Goal: Information Seeking & Learning: Learn about a topic

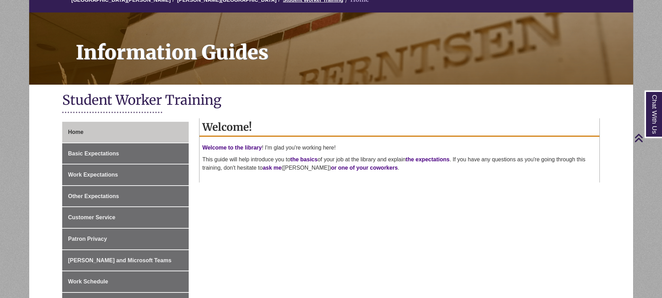
scroll to position [69, 0]
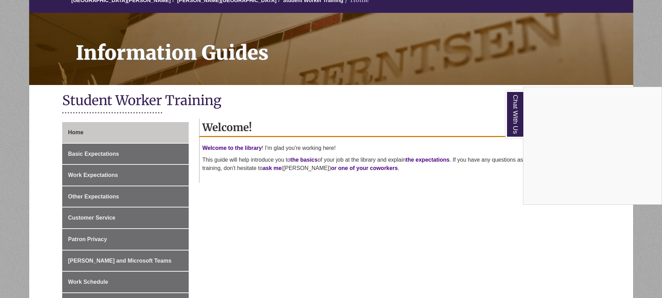
click at [481, 122] on div "Chat With Us" at bounding box center [331, 149] width 662 height 298
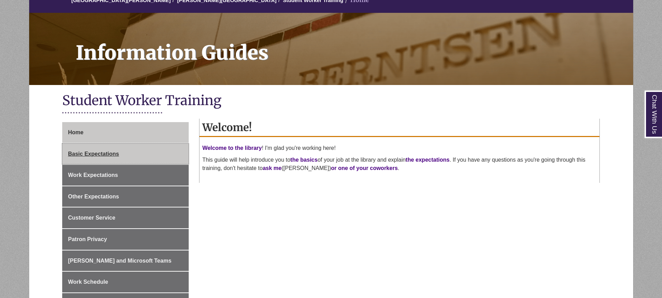
click at [140, 145] on link "Basic Expectations" at bounding box center [125, 154] width 126 height 21
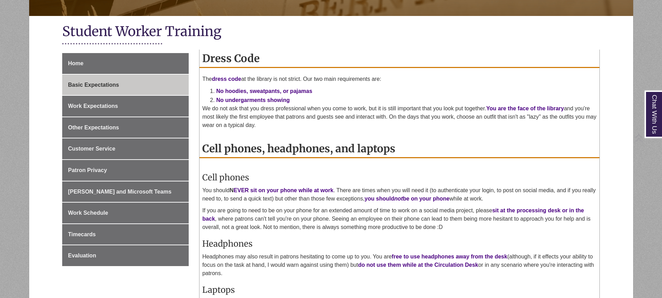
scroll to position [139, 0]
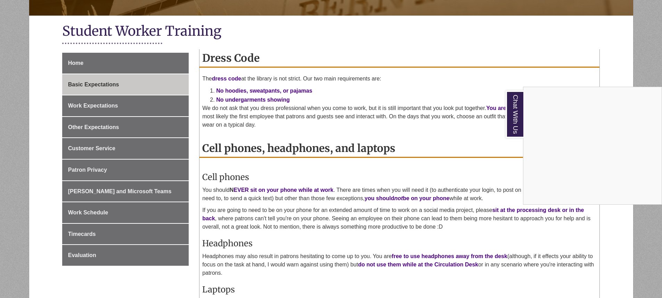
click at [514, 149] on div "Chat With Us" at bounding box center [331, 149] width 662 height 298
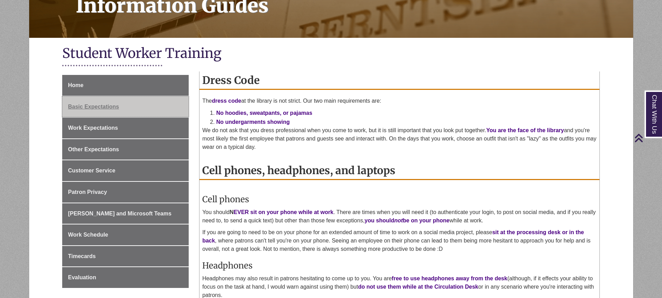
scroll to position [104, 0]
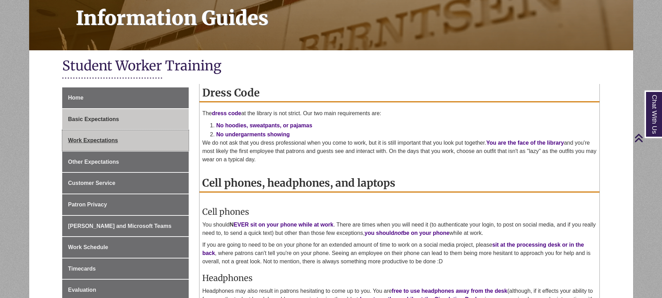
click at [151, 143] on link "Work Expectations" at bounding box center [125, 140] width 126 height 21
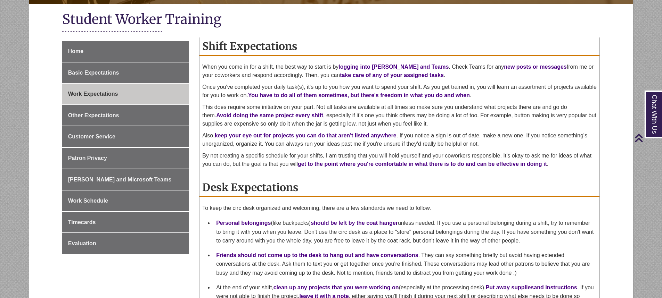
scroll to position [139, 0]
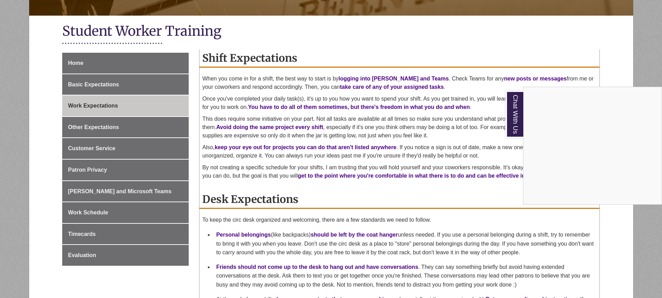
click at [612, 50] on div "Chat With Us" at bounding box center [331, 149] width 662 height 298
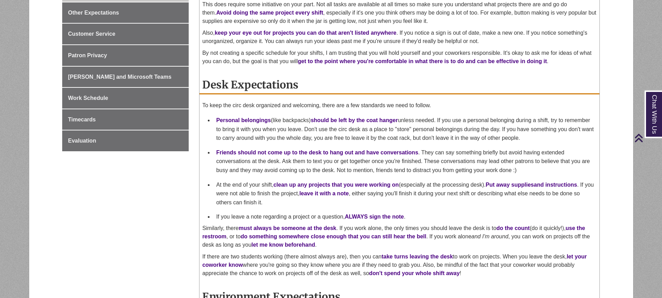
scroll to position [278, 0]
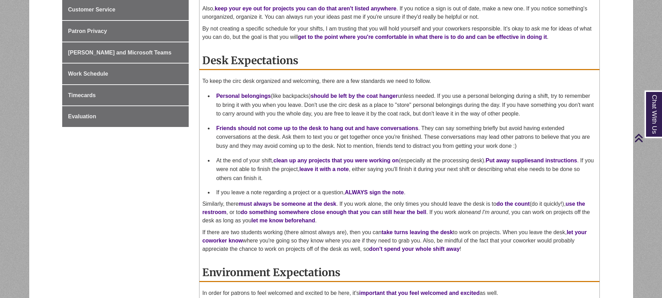
click at [602, 45] on div "Shift Expectations When you come in for a shift, the best way to start is by lo…" at bounding box center [399, 147] width 410 height 475
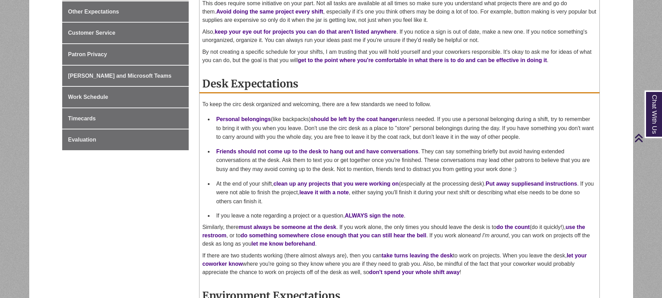
scroll to position [208, 0]
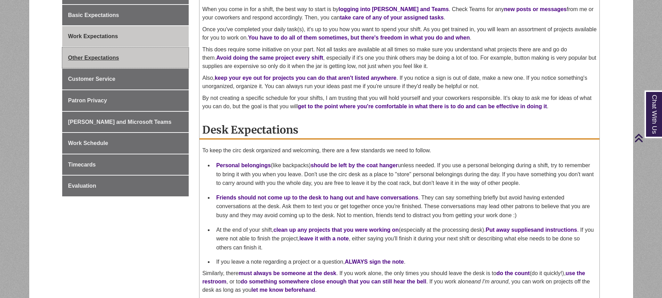
click at [129, 50] on link "Other Expectations" at bounding box center [125, 58] width 126 height 21
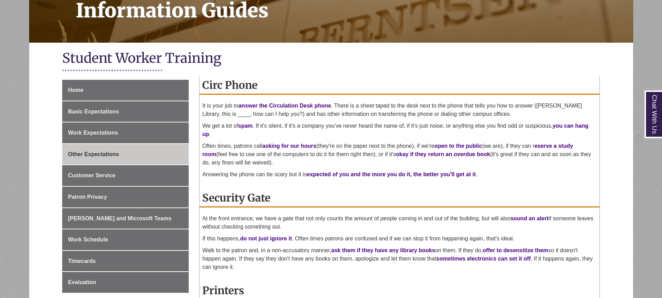
scroll to position [139, 0]
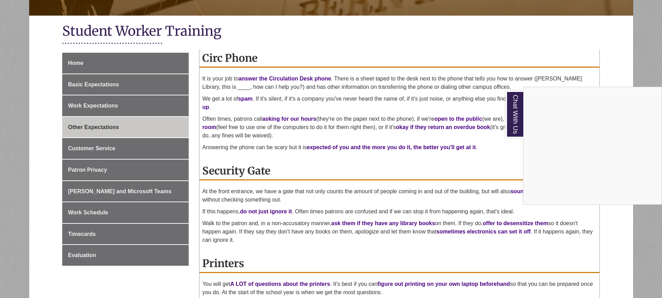
click at [471, 169] on div "Chat With Us" at bounding box center [331, 149] width 662 height 298
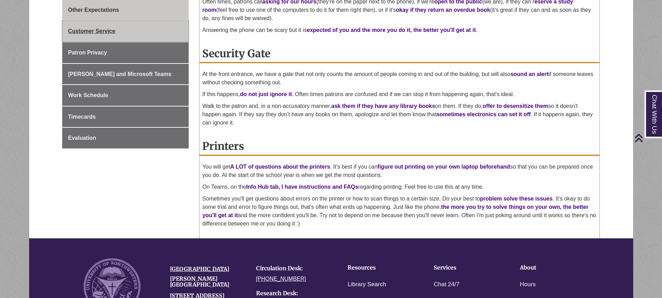
scroll to position [208, 0]
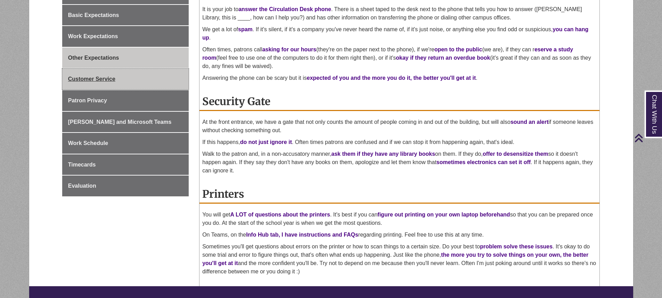
click at [151, 75] on link "Customer Service" at bounding box center [125, 79] width 126 height 21
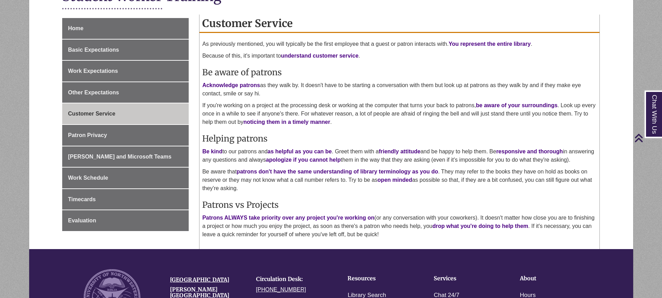
scroll to position [139, 0]
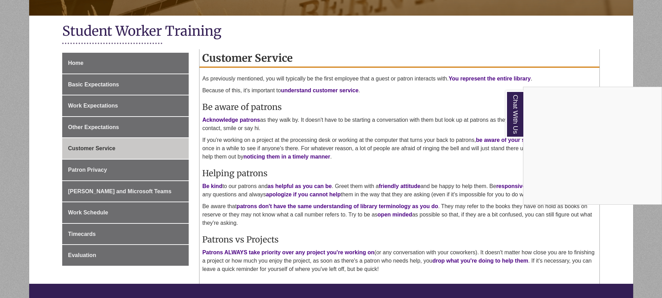
click at [572, 75] on div "Chat With Us" at bounding box center [331, 149] width 662 height 298
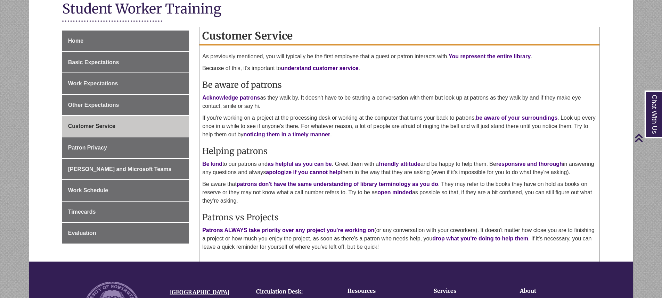
scroll to position [174, 0]
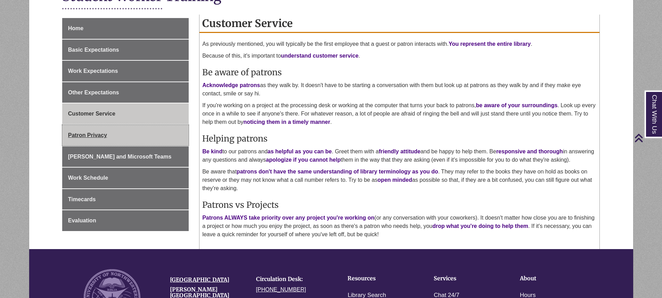
click at [138, 137] on link "Patron Privacy" at bounding box center [125, 135] width 126 height 21
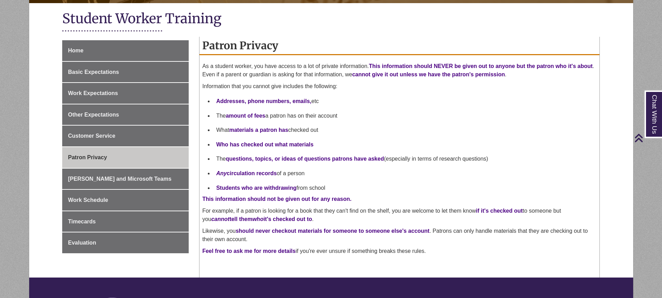
scroll to position [139, 0]
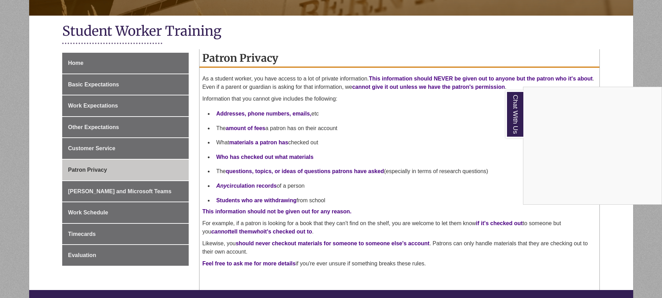
click at [439, 144] on div "Chat With Us" at bounding box center [331, 149] width 662 height 298
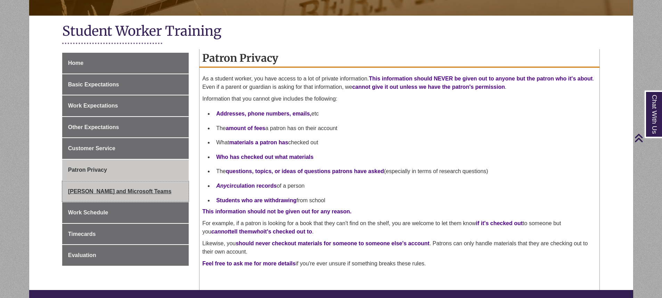
click at [112, 197] on link "[PERSON_NAME] and Microsoft Teams" at bounding box center [125, 191] width 126 height 21
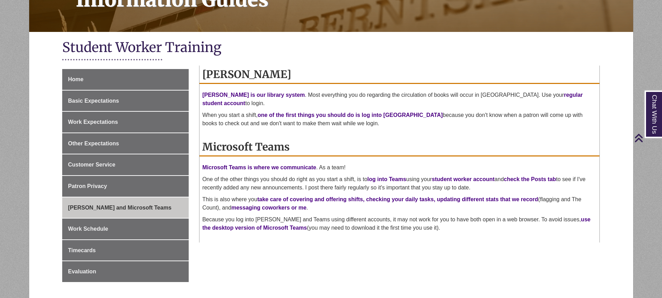
scroll to position [139, 0]
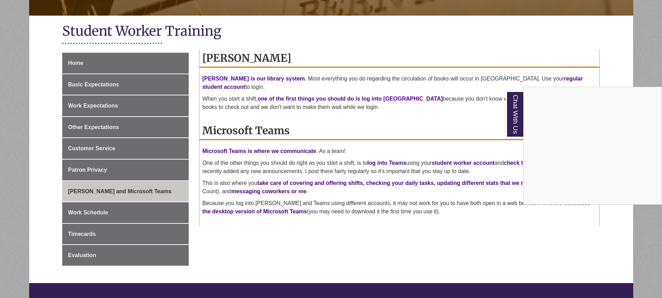
click at [431, 119] on div "Chat With Us" at bounding box center [331, 149] width 662 height 298
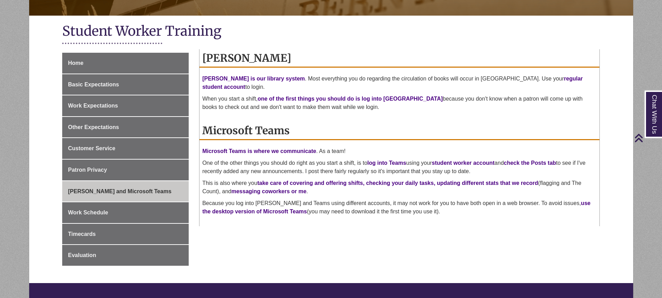
click at [534, 242] on div "Home Basic Expectations Work Expectations Other Expectations Customer Service P…" at bounding box center [331, 168] width 548 height 231
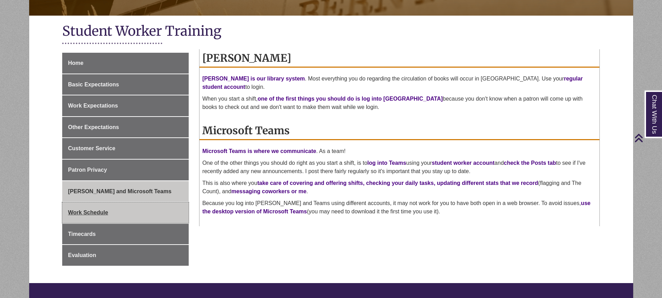
click at [122, 217] on link "Work Schedule" at bounding box center [125, 213] width 126 height 21
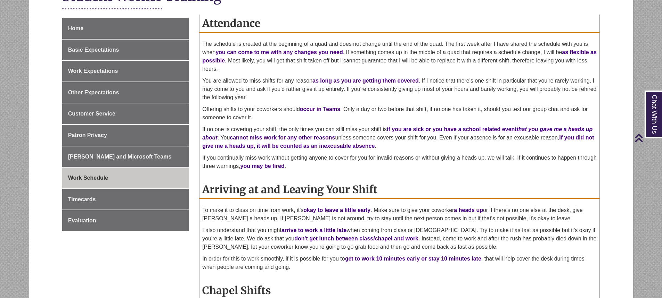
scroll to position [139, 0]
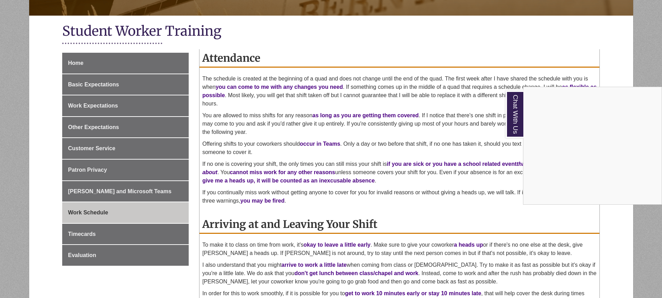
click at [560, 45] on div "Chat With Us" at bounding box center [331, 149] width 662 height 298
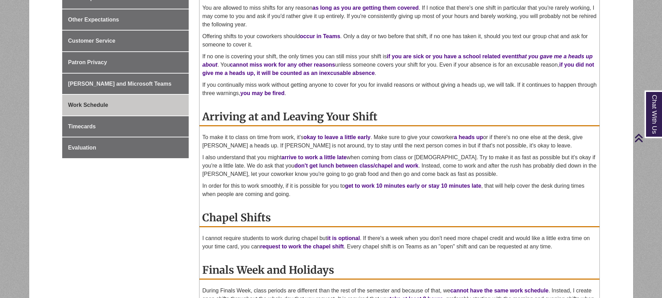
scroll to position [243, 0]
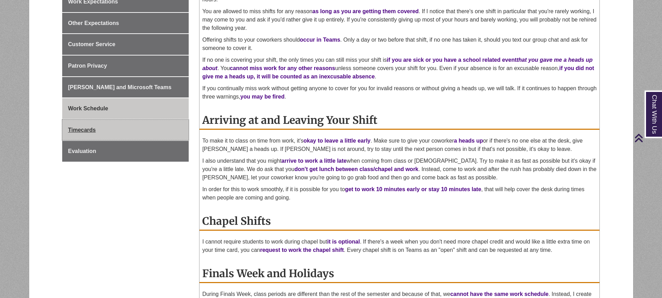
click at [147, 125] on link "Timecards" at bounding box center [125, 130] width 126 height 21
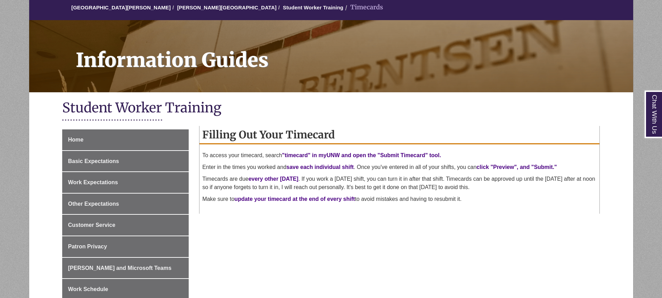
scroll to position [69, 0]
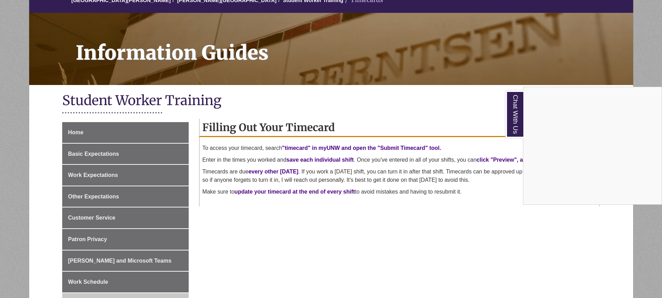
click at [498, 215] on div "Chat With Us" at bounding box center [331, 149] width 662 height 298
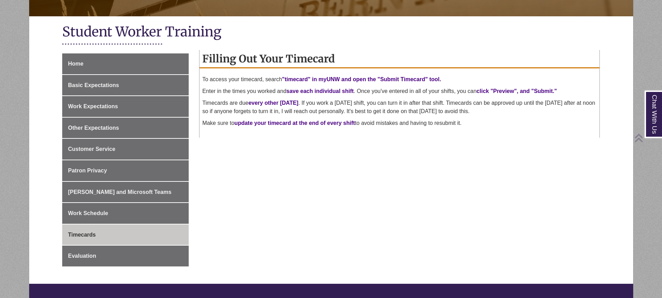
scroll to position [174, 0]
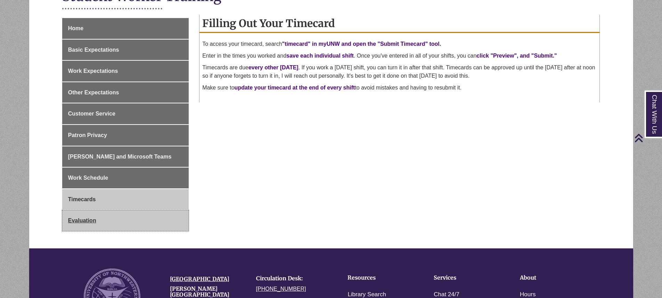
click at [90, 217] on link "Evaluation" at bounding box center [125, 220] width 126 height 21
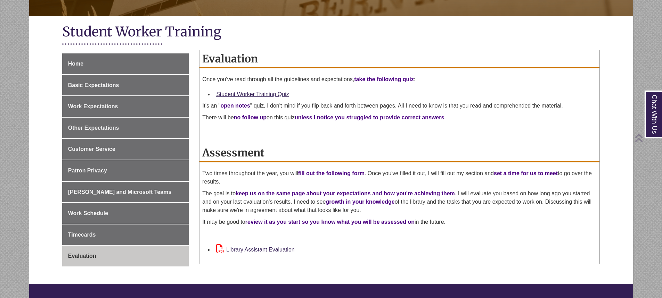
scroll to position [139, 0]
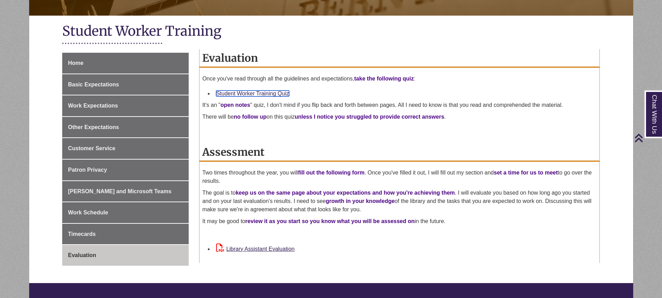
click at [235, 94] on link "Student Worker Training Quiz" at bounding box center [252, 94] width 73 height 6
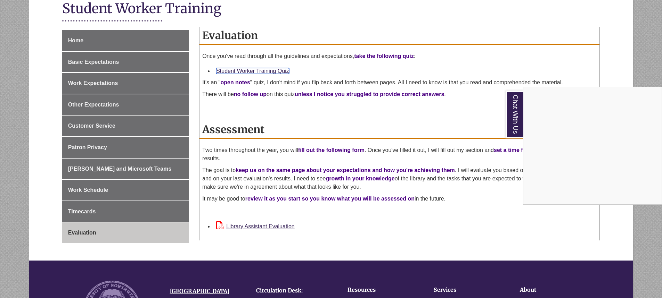
scroll to position [174, 0]
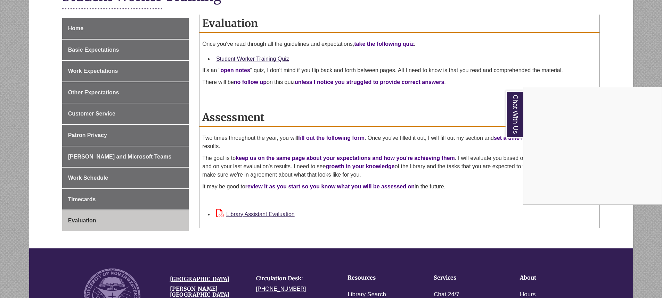
click at [446, 147] on div "Chat With Us" at bounding box center [331, 149] width 662 height 298
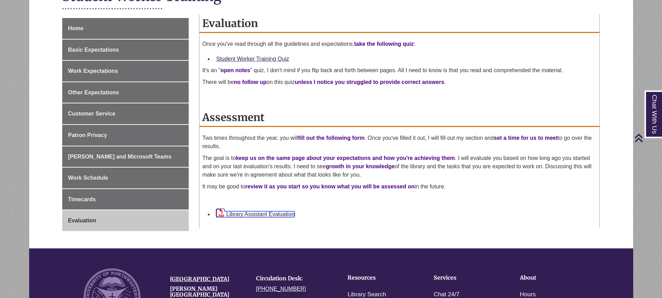
click at [290, 216] on link "Library Assistant Evaluation" at bounding box center [255, 215] width 78 height 6
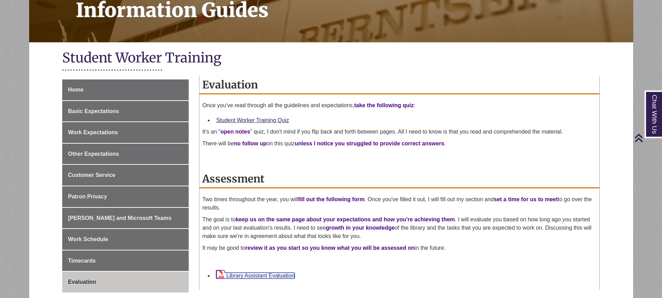
scroll to position [0, 0]
